Goal: Task Accomplishment & Management: Use online tool/utility

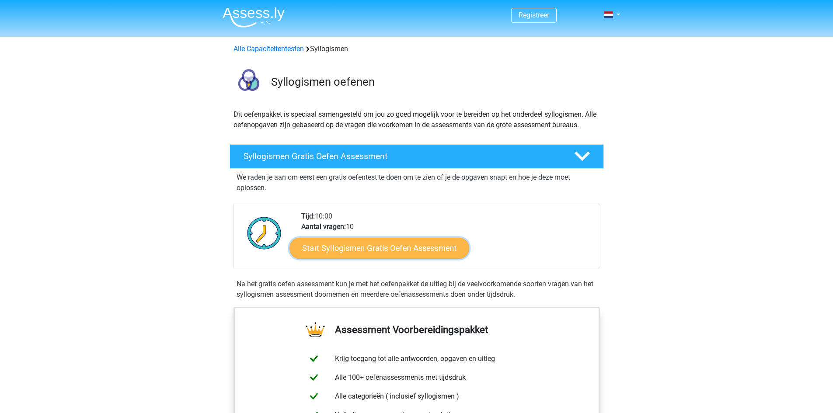
click at [376, 242] on link "Start Syllogismen Gratis Oefen Assessment" at bounding box center [379, 247] width 180 height 21
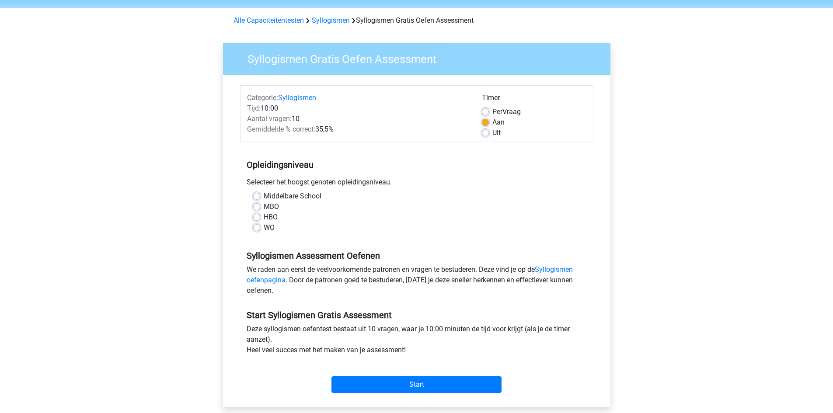
scroll to position [44, 0]
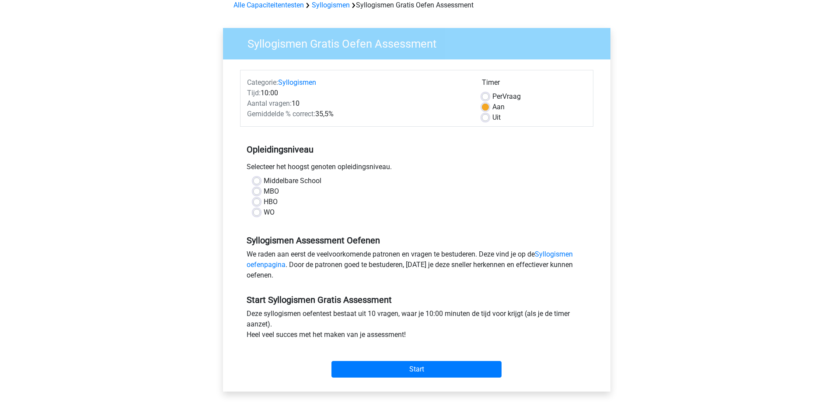
click at [264, 177] on label "Middelbare School" at bounding box center [293, 181] width 58 height 10
click at [257, 177] on input "Middelbare School" at bounding box center [256, 180] width 7 height 9
radio input "true"
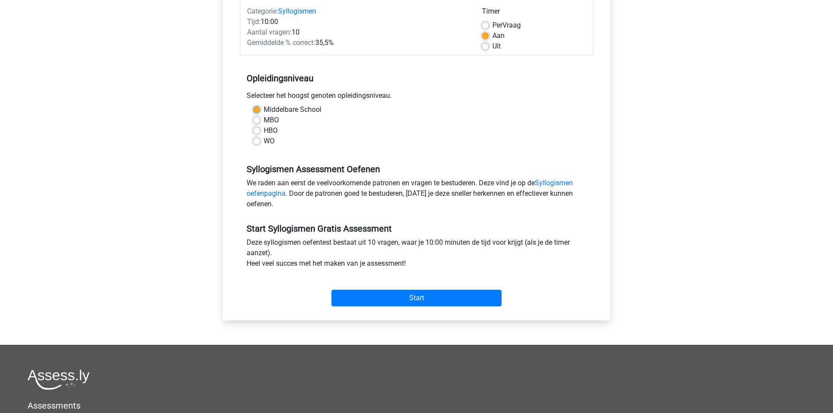
scroll to position [131, 0]
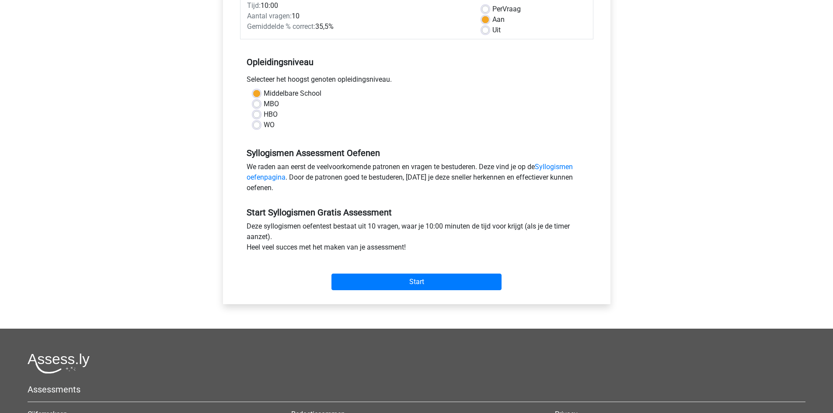
click at [264, 104] on label "MBO" at bounding box center [271, 104] width 15 height 10
click at [257, 104] on input "MBO" at bounding box center [256, 103] width 7 height 9
radio input "true"
click at [433, 276] on input "Start" at bounding box center [416, 282] width 170 height 17
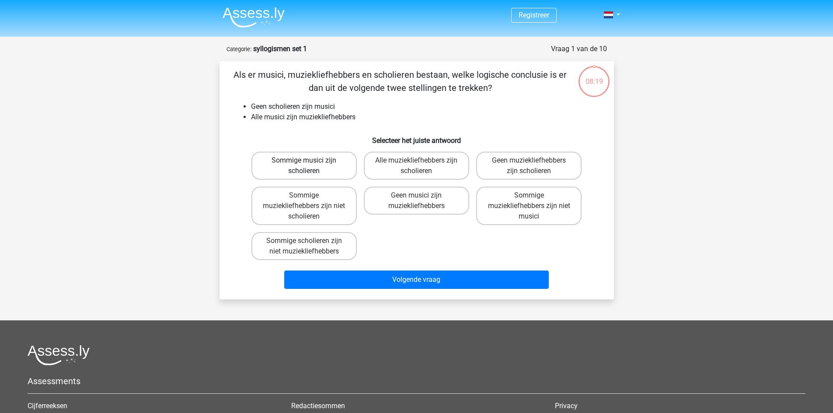
click at [292, 165] on label "Sommige musici zijn scholieren" at bounding box center [303, 166] width 105 height 28
click at [304, 165] on input "Sommige musici zijn scholieren" at bounding box center [307, 163] width 6 height 6
radio input "true"
click at [282, 209] on label "Sommige muziekliefhebbers zijn niet scholieren" at bounding box center [303, 206] width 105 height 38
click at [304, 201] on input "Sommige muziekliefhebbers zijn niet scholieren" at bounding box center [307, 198] width 6 height 6
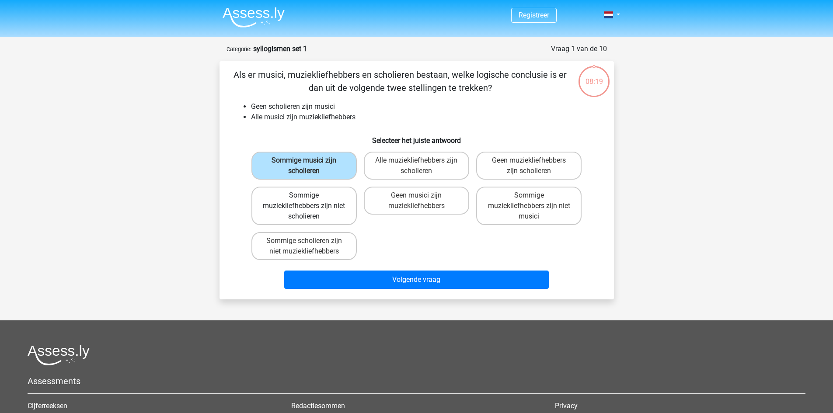
radio input "true"
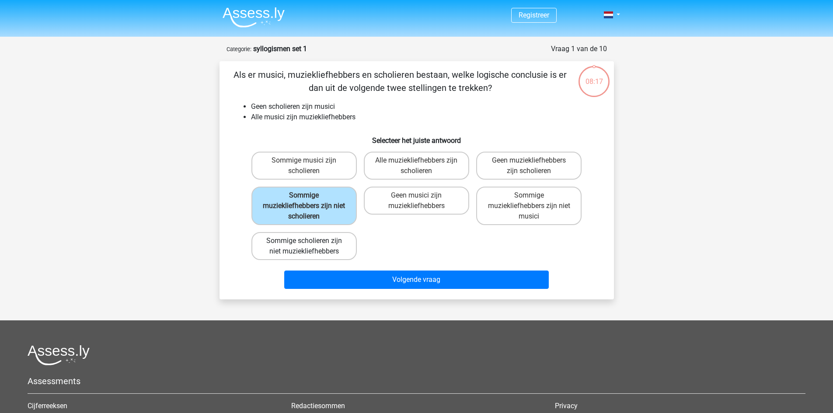
click at [300, 247] on label "Sommige scholieren zijn niet muziekliefhebbers" at bounding box center [303, 246] width 105 height 28
click at [304, 247] on input "Sommige scholieren zijn niet muziekliefhebbers" at bounding box center [307, 244] width 6 height 6
radio input "true"
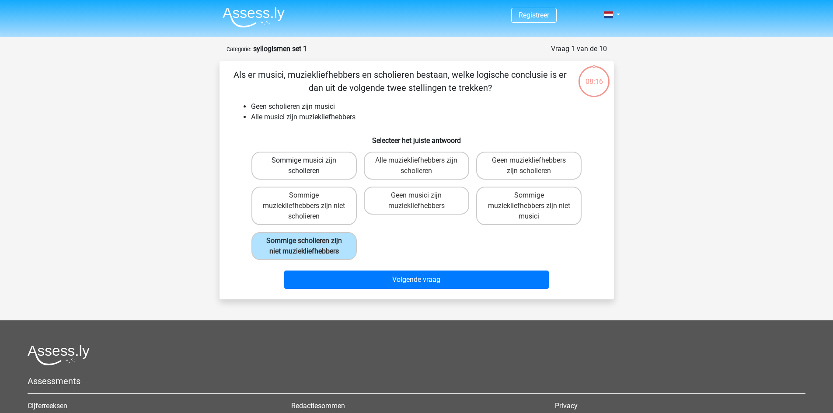
click at [281, 171] on label "Sommige musici zijn scholieren" at bounding box center [303, 166] width 105 height 28
click at [304, 166] on input "Sommige musici zijn scholieren" at bounding box center [307, 163] width 6 height 6
radio input "true"
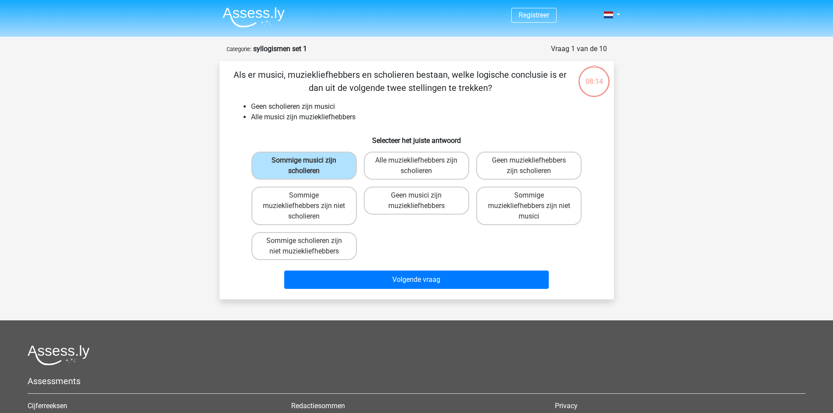
click at [357, 180] on div "Geen musici zijn muziekliefhebbers" at bounding box center [303, 166] width 105 height 28
click at [407, 169] on label "Alle muziekliefhebbers zijn scholieren" at bounding box center [416, 166] width 105 height 28
click at [416, 166] on input "Alle muziekliefhebbers zijn scholieren" at bounding box center [419, 163] width 6 height 6
radio input "true"
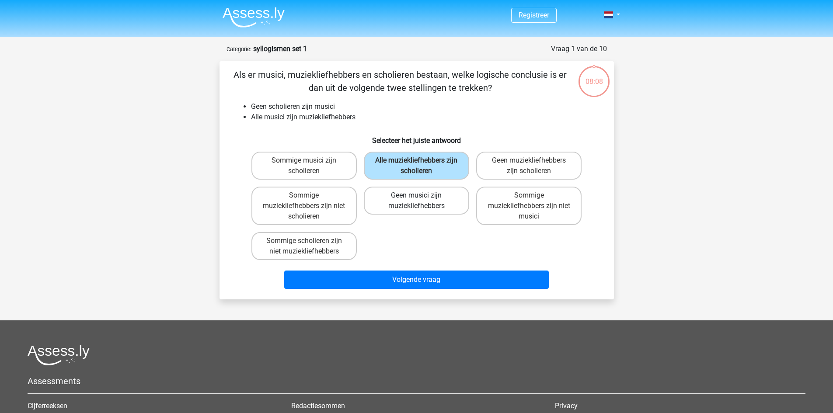
click at [392, 189] on label "Geen musici zijn muziekliefhebbers" at bounding box center [416, 201] width 105 height 28
click at [416, 195] on input "Geen musici zijn muziekliefhebbers" at bounding box center [419, 198] width 6 height 6
radio input "true"
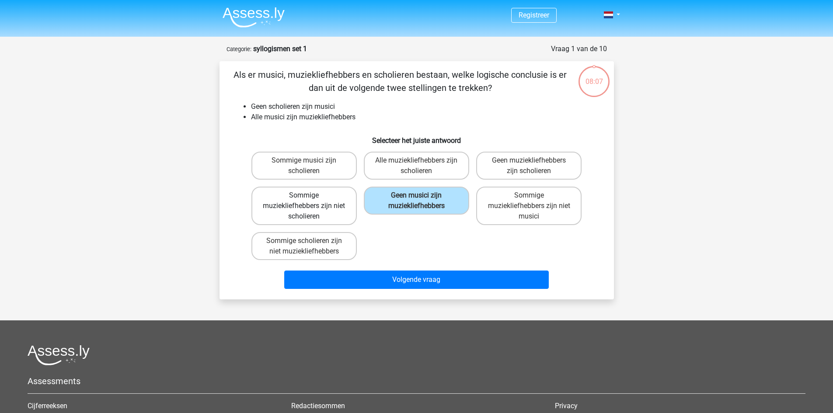
click at [318, 215] on label "Sommige muziekliefhebbers zijn niet scholieren" at bounding box center [303, 206] width 105 height 38
click at [310, 201] on input "Sommige muziekliefhebbers zijn niet scholieren" at bounding box center [307, 198] width 6 height 6
radio input "true"
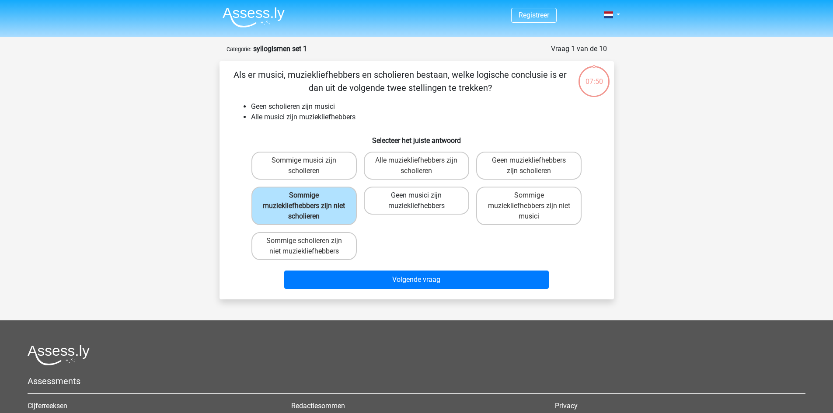
click at [442, 197] on label "Geen musici zijn muziekliefhebbers" at bounding box center [416, 201] width 105 height 28
click at [422, 197] on input "Geen musici zijn muziekliefhebbers" at bounding box center [419, 198] width 6 height 6
radio input "true"
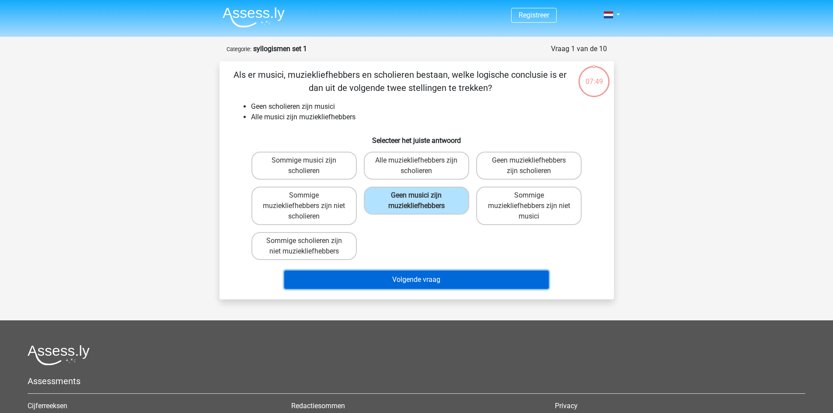
click at [453, 284] on button "Volgende vraag" at bounding box center [416, 280] width 264 height 18
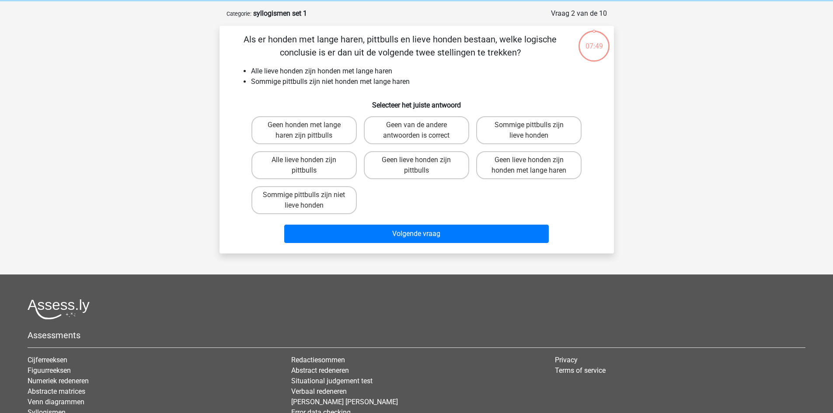
scroll to position [44, 0]
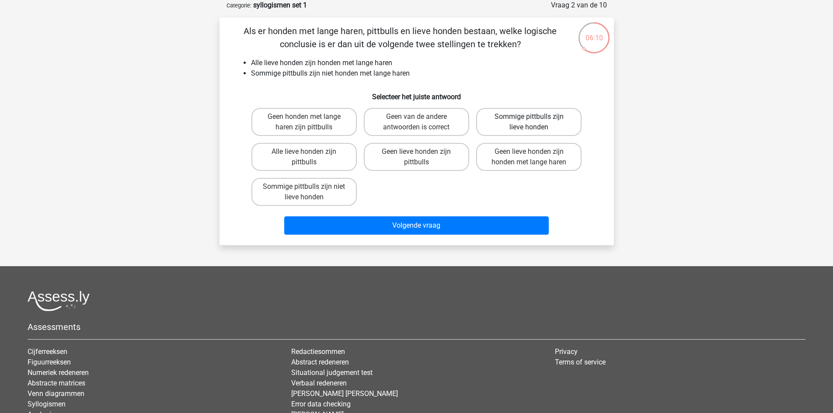
click at [543, 132] on label "Sommige pittbulls zijn lieve honden" at bounding box center [528, 122] width 105 height 28
click at [535, 122] on input "Sommige pittbulls zijn lieve honden" at bounding box center [532, 120] width 6 height 6
radio input "true"
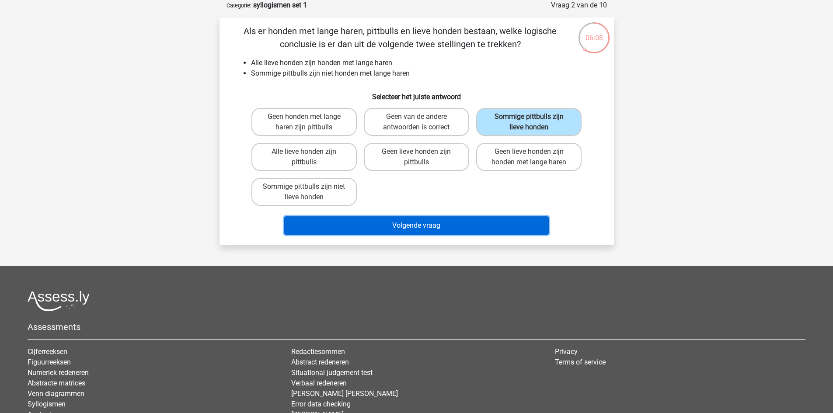
click at [407, 229] on button "Volgende vraag" at bounding box center [416, 225] width 264 height 18
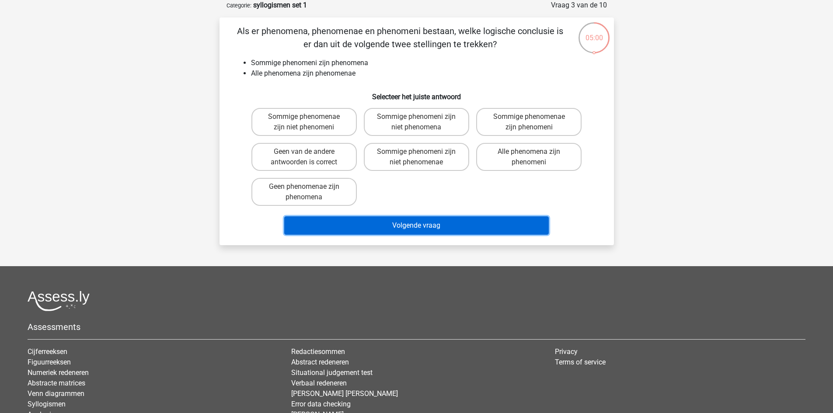
click at [429, 225] on button "Volgende vraag" at bounding box center [416, 225] width 264 height 18
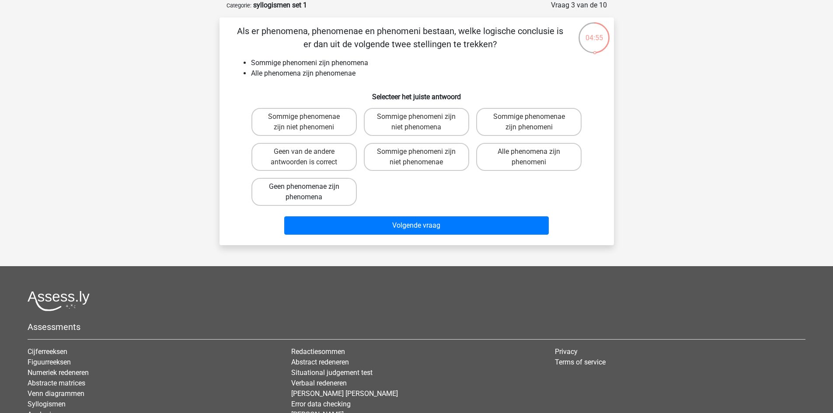
click at [337, 188] on label "Geen phenomenae zijn phenomena" at bounding box center [303, 192] width 105 height 28
click at [310, 188] on input "Geen phenomenae zijn phenomena" at bounding box center [307, 190] width 6 height 6
radio input "true"
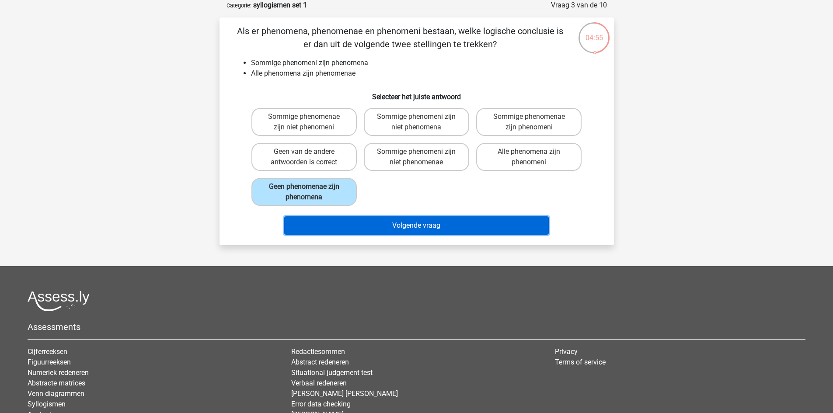
click at [420, 229] on button "Volgende vraag" at bounding box center [416, 225] width 264 height 18
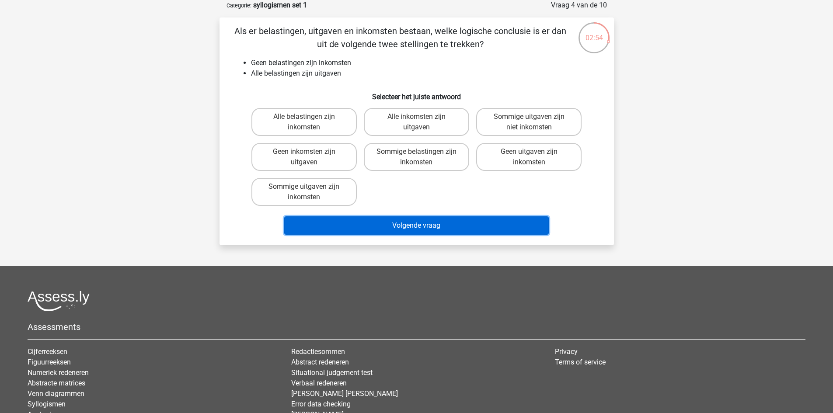
click at [456, 225] on button "Volgende vraag" at bounding box center [416, 225] width 264 height 18
